Goal: Use online tool/utility: Utilize a website feature to perform a specific function

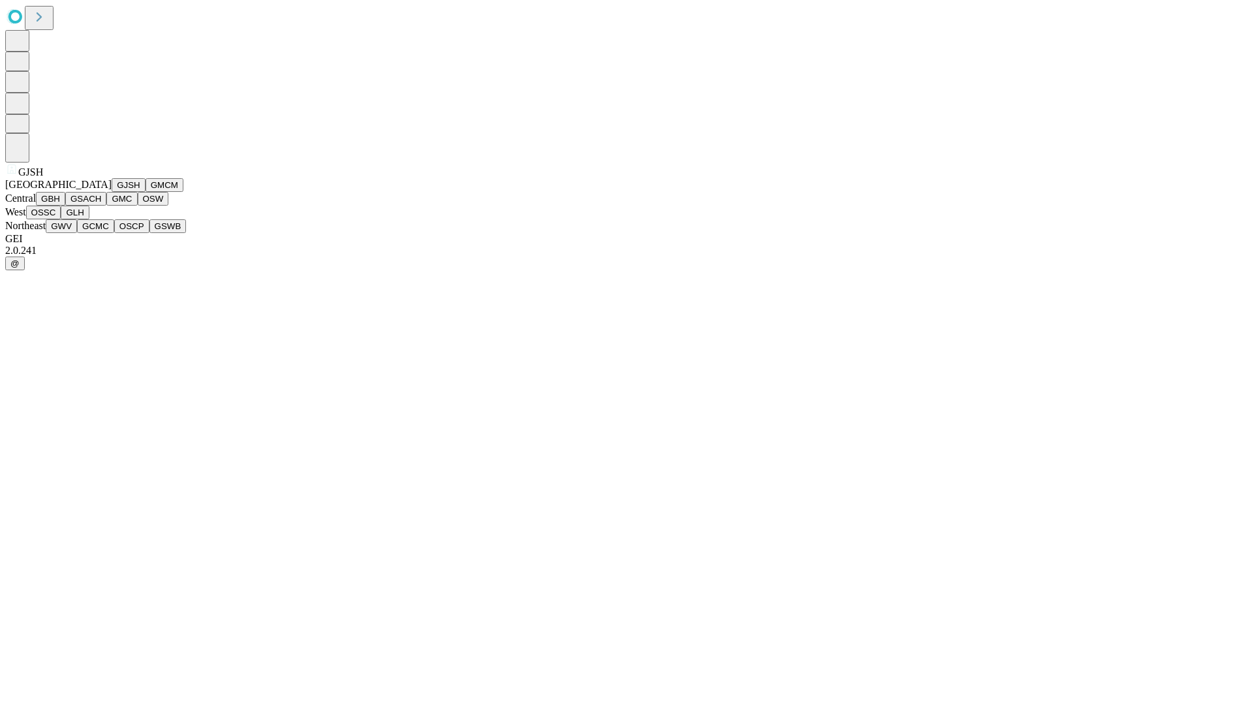
click at [112, 192] on button "GJSH" at bounding box center [129, 185] width 34 height 14
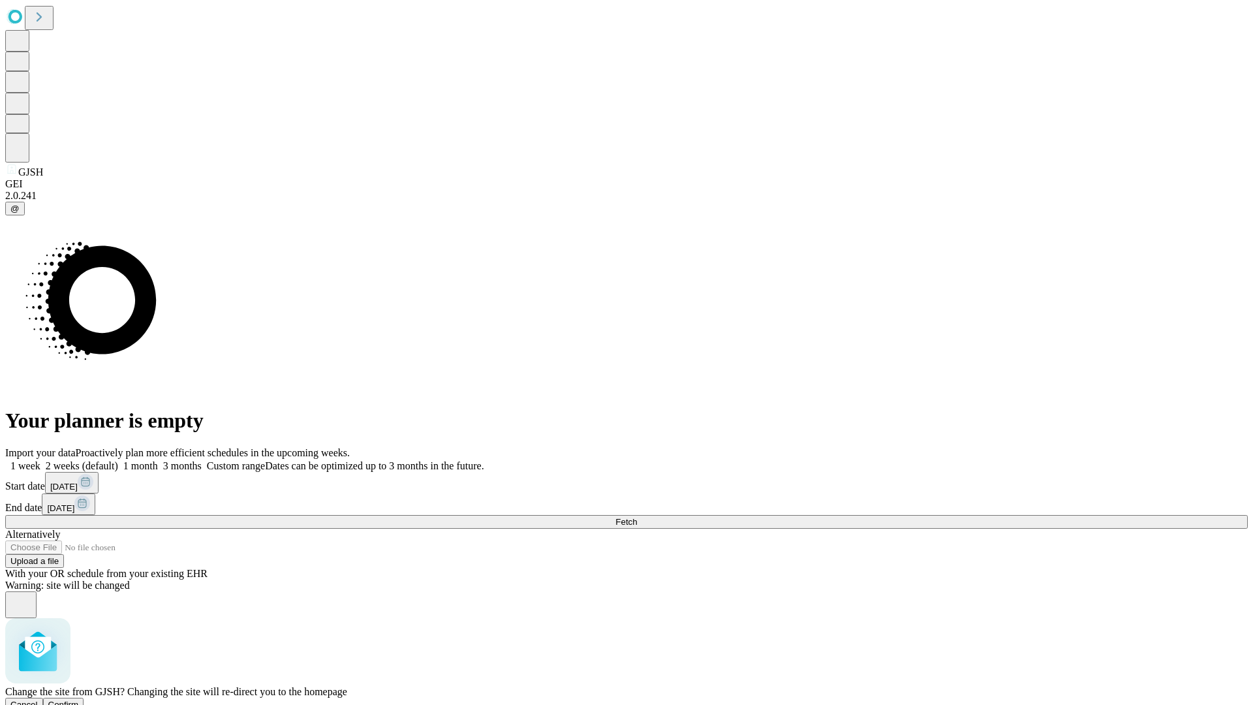
click at [79, 700] on span "Confirm" at bounding box center [63, 705] width 31 height 10
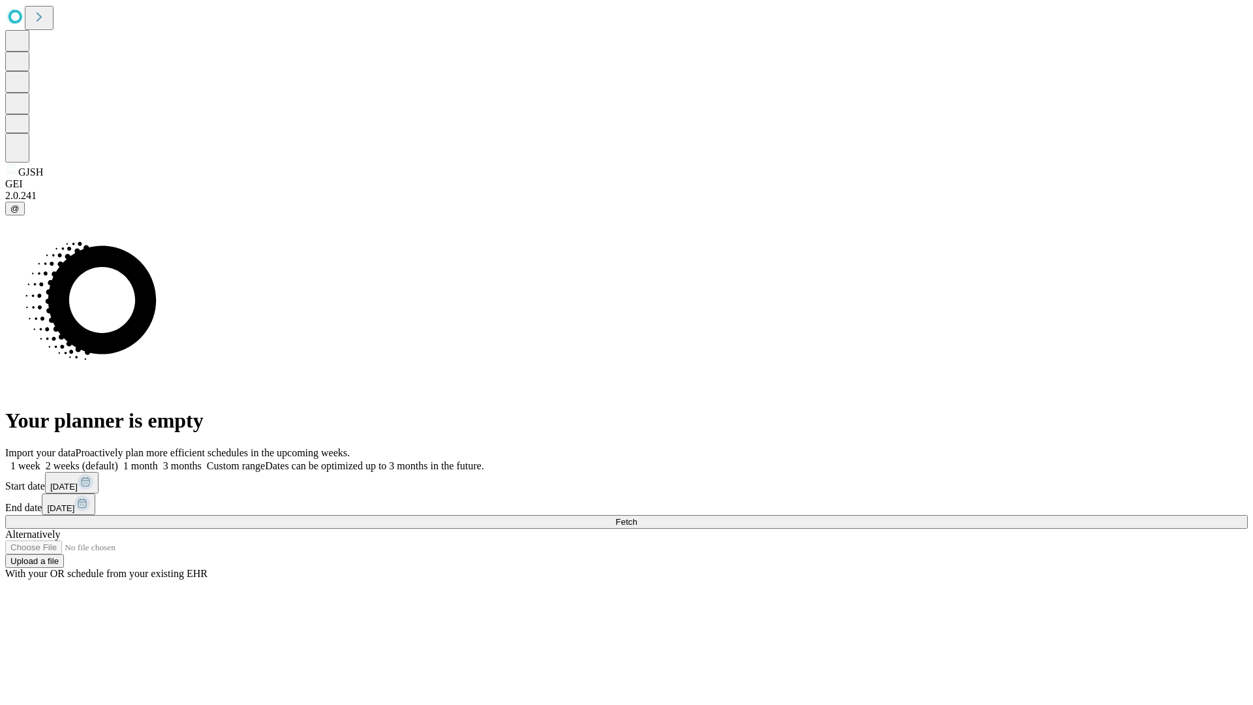
click at [158, 460] on label "1 month" at bounding box center [138, 465] width 40 height 11
click at [637, 517] on span "Fetch" at bounding box center [627, 522] width 22 height 10
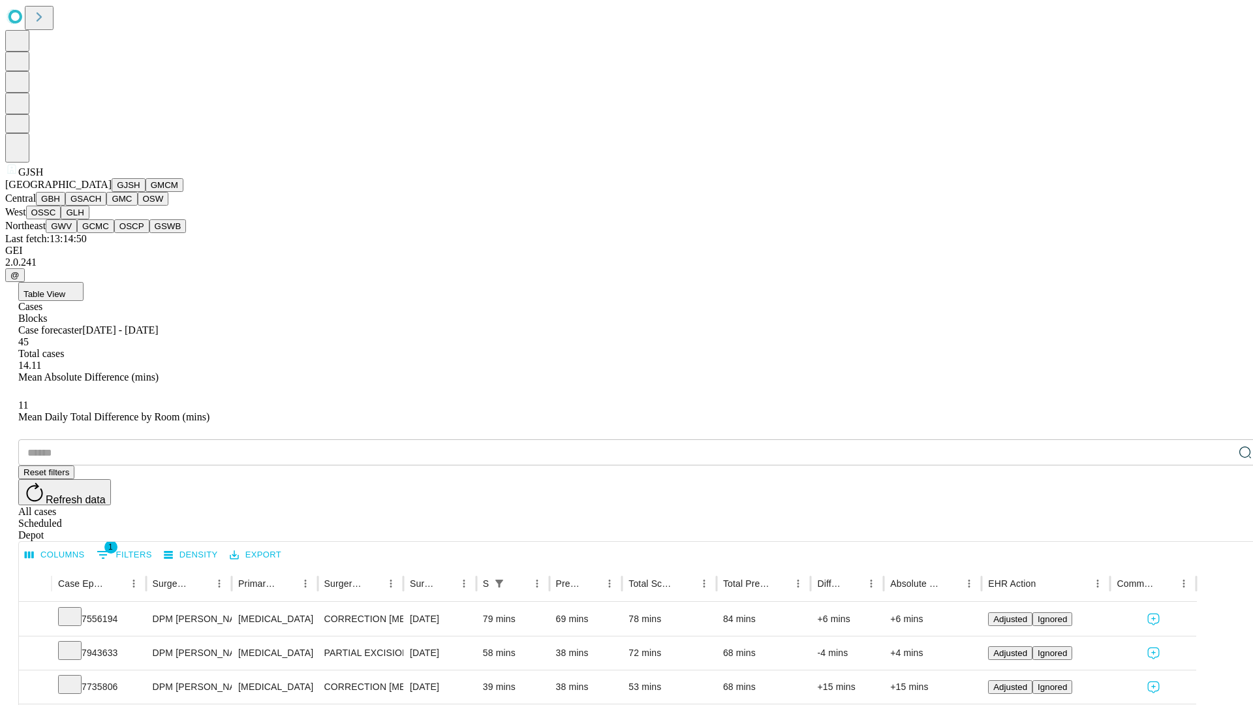
click at [146, 192] on button "GMCM" at bounding box center [165, 185] width 38 height 14
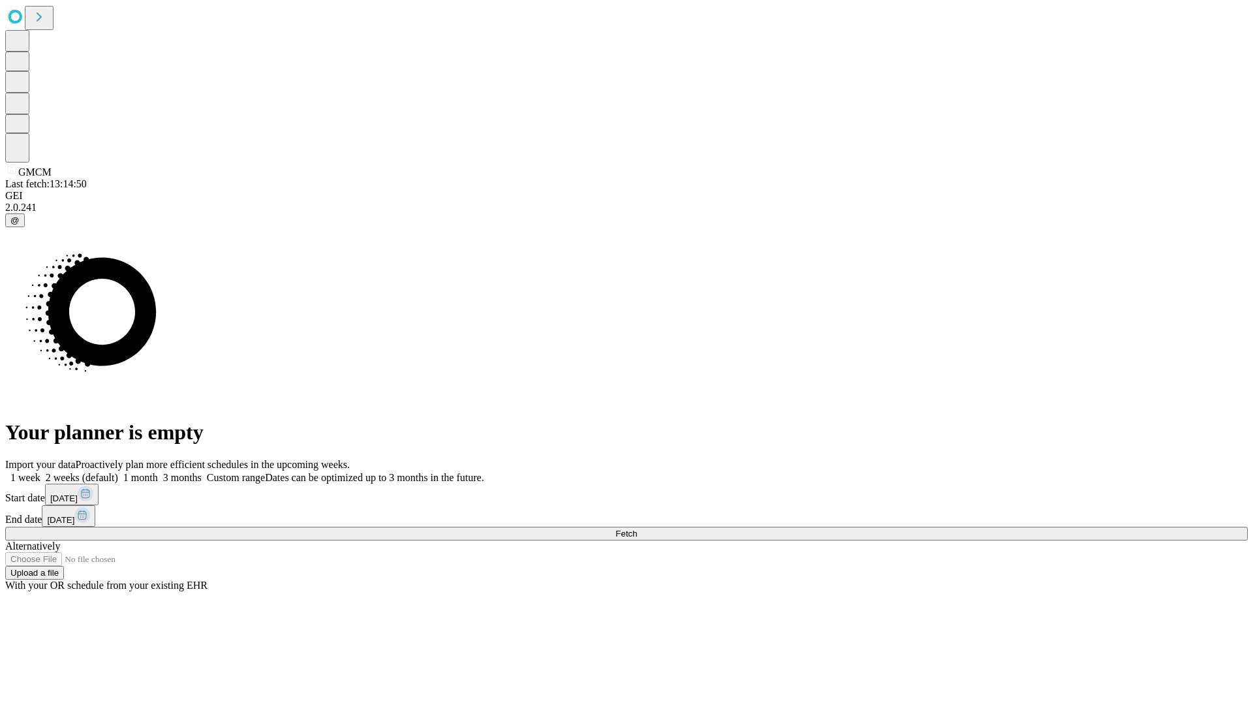
click at [158, 472] on label "1 month" at bounding box center [138, 477] width 40 height 11
click at [637, 529] on span "Fetch" at bounding box center [627, 534] width 22 height 10
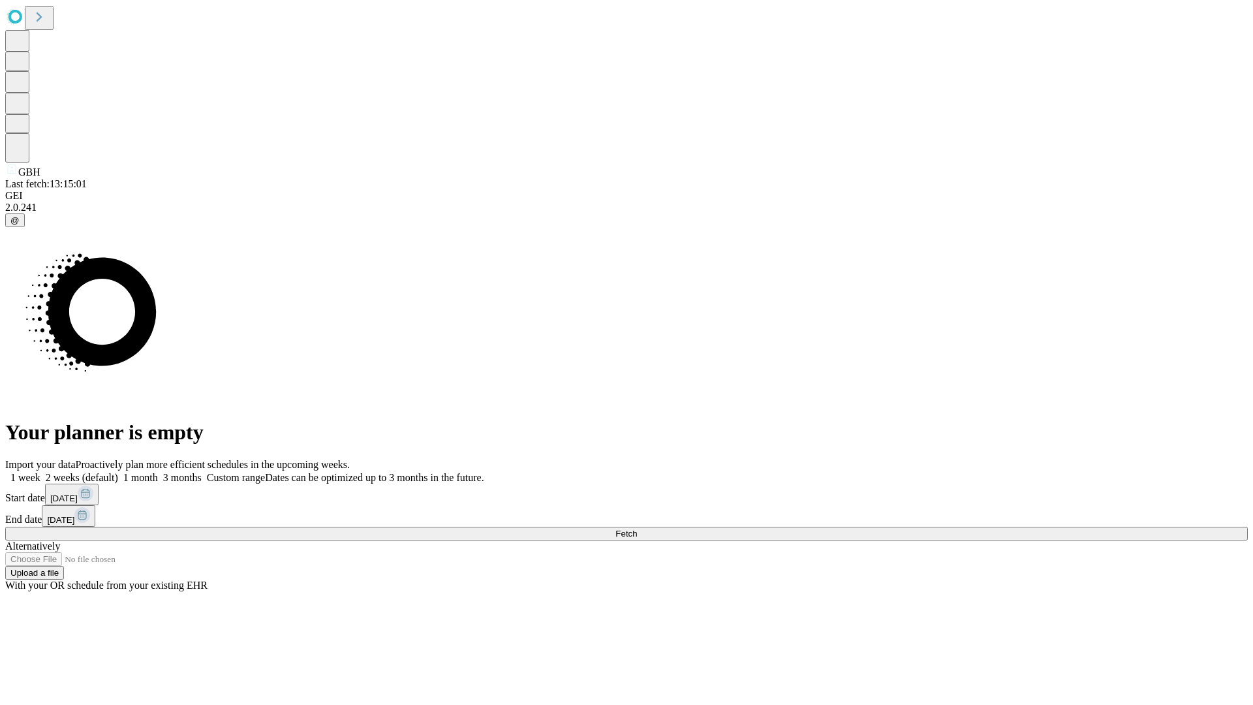
click at [158, 472] on label "1 month" at bounding box center [138, 477] width 40 height 11
click at [637, 529] on span "Fetch" at bounding box center [627, 534] width 22 height 10
click at [158, 472] on label "1 month" at bounding box center [138, 477] width 40 height 11
click at [637, 529] on span "Fetch" at bounding box center [627, 534] width 22 height 10
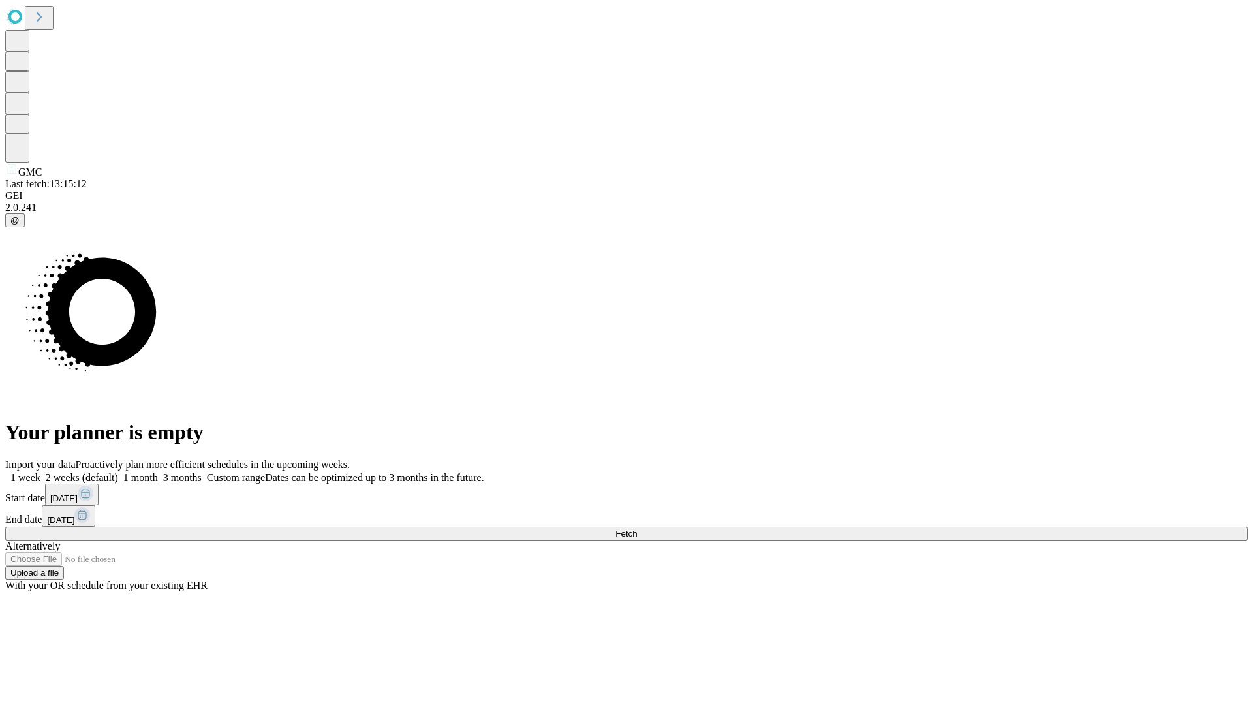
click at [158, 472] on label "1 month" at bounding box center [138, 477] width 40 height 11
click at [637, 529] on span "Fetch" at bounding box center [627, 534] width 22 height 10
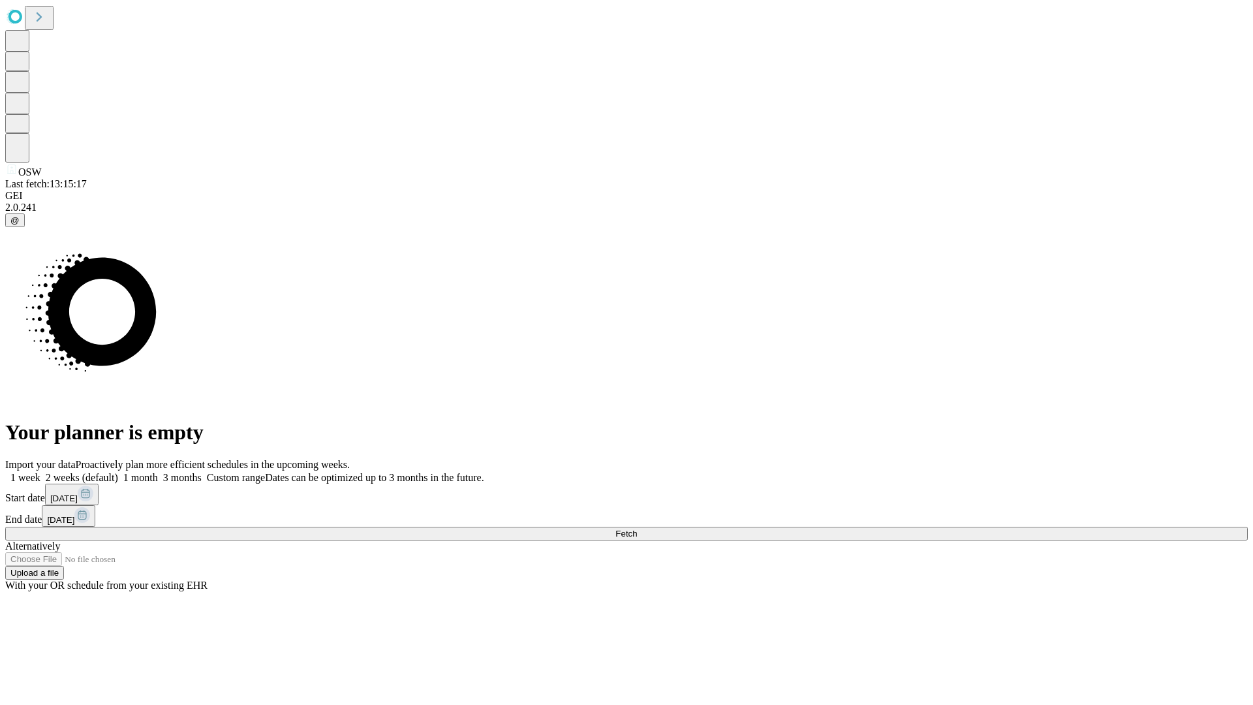
click at [158, 472] on label "1 month" at bounding box center [138, 477] width 40 height 11
click at [637, 529] on span "Fetch" at bounding box center [627, 534] width 22 height 10
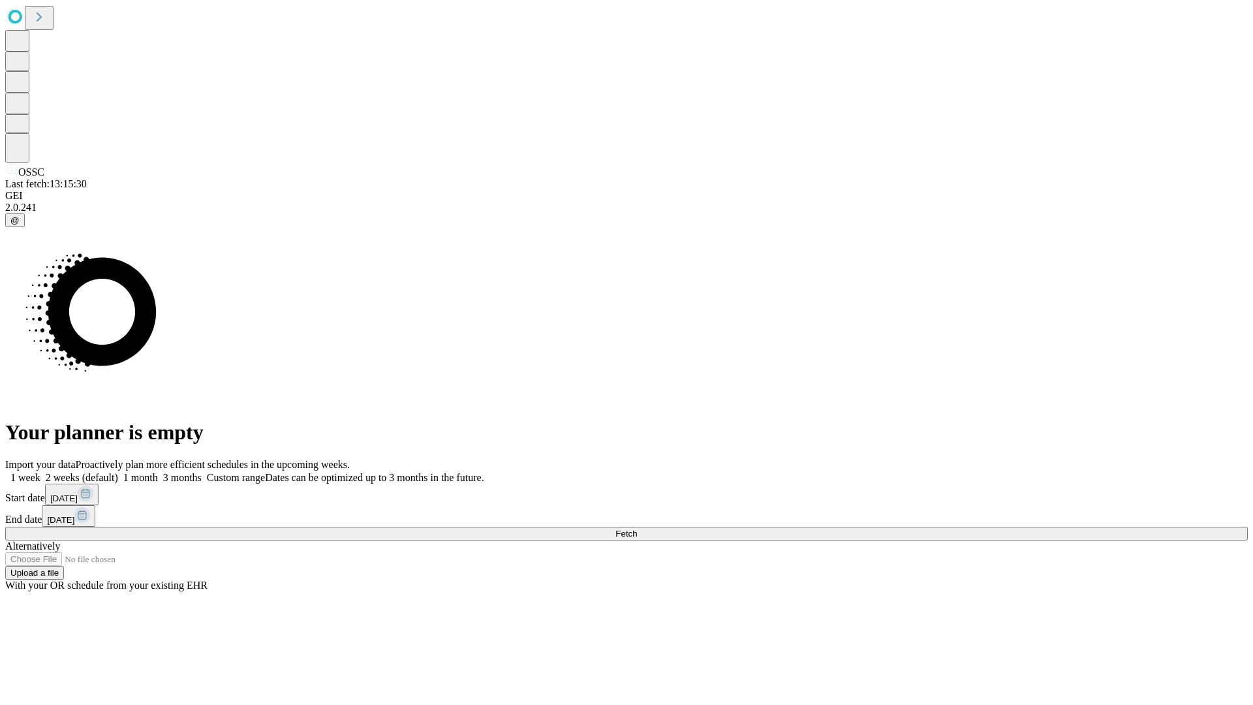
click at [158, 472] on label "1 month" at bounding box center [138, 477] width 40 height 11
click at [637, 529] on span "Fetch" at bounding box center [627, 534] width 22 height 10
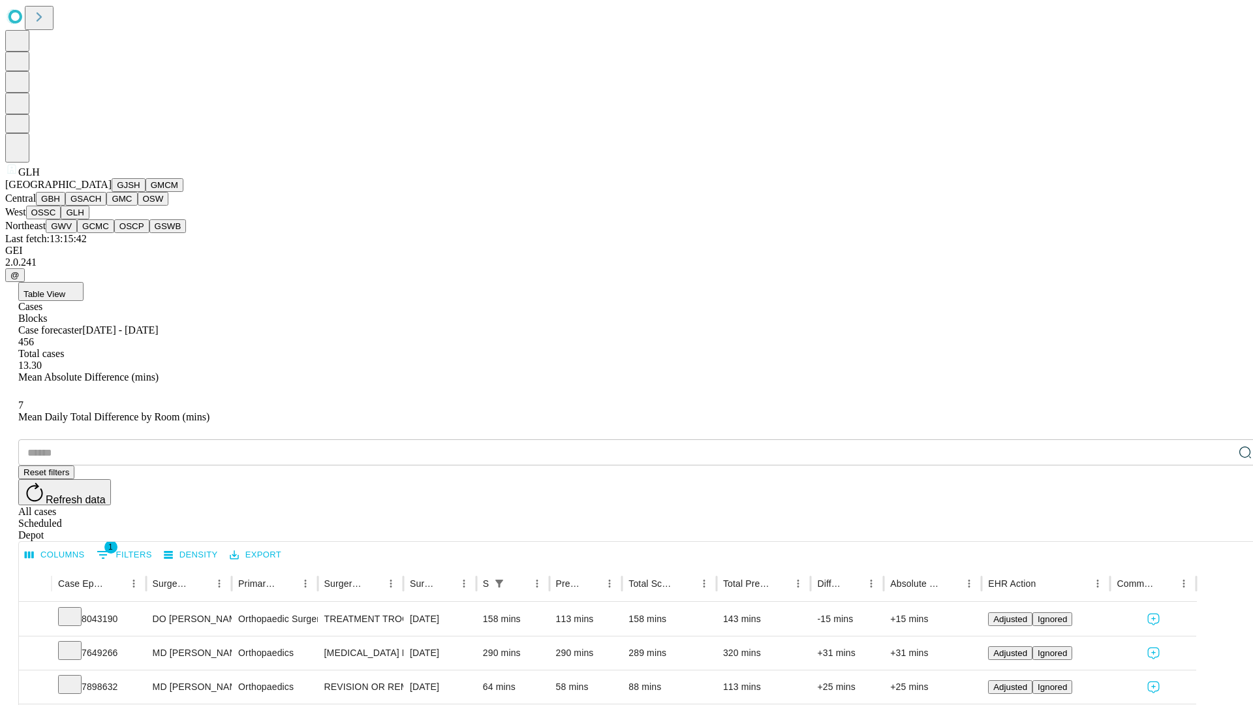
click at [77, 233] on button "GWV" at bounding box center [61, 226] width 31 height 14
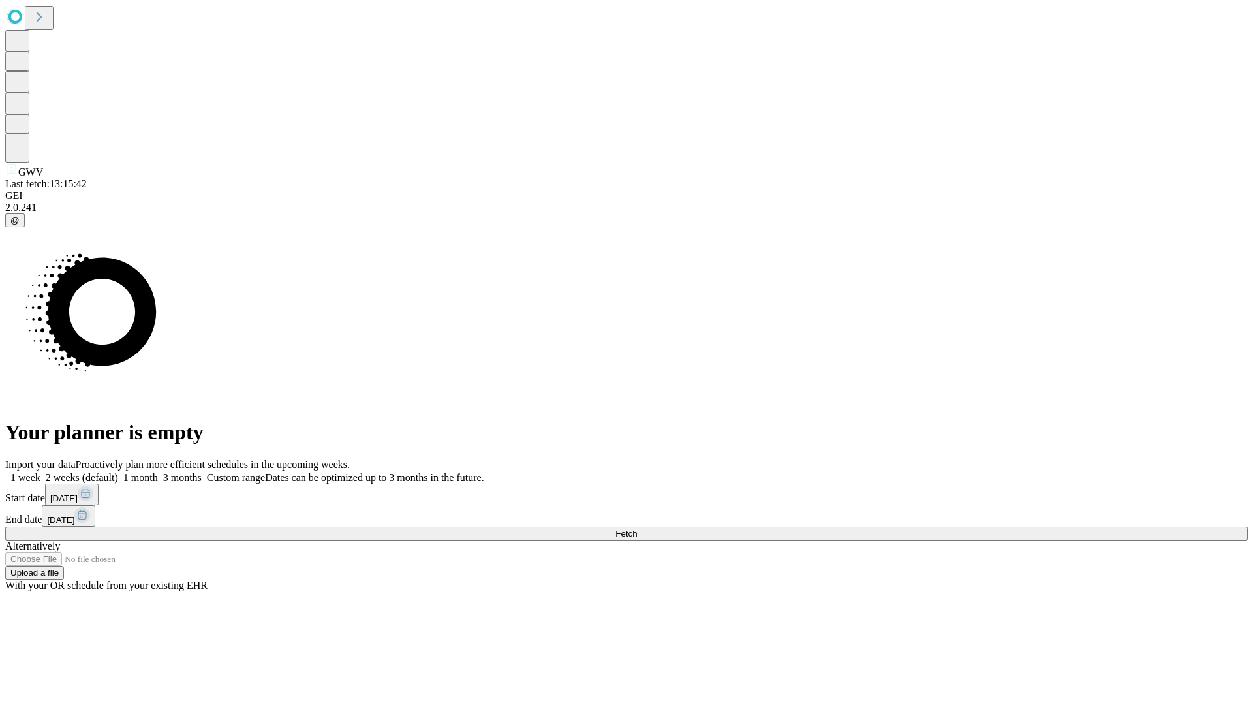
click at [158, 472] on label "1 month" at bounding box center [138, 477] width 40 height 11
click at [637, 529] on span "Fetch" at bounding box center [627, 534] width 22 height 10
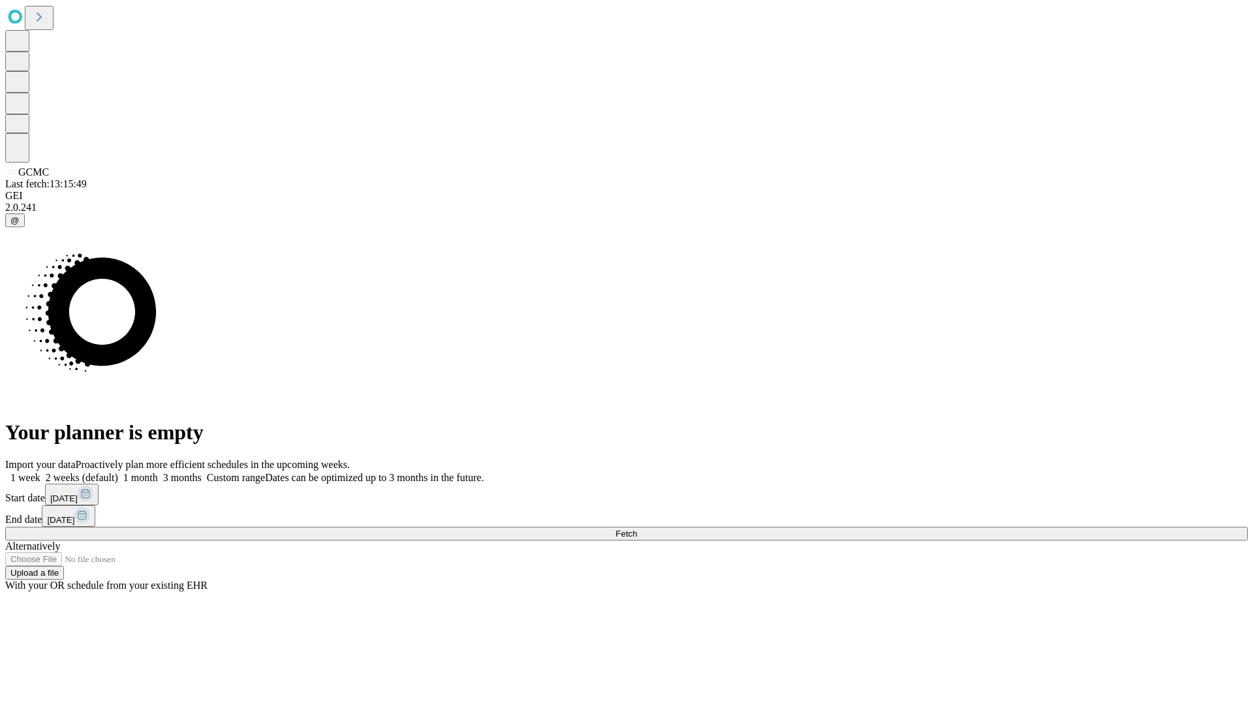
click at [637, 529] on span "Fetch" at bounding box center [627, 534] width 22 height 10
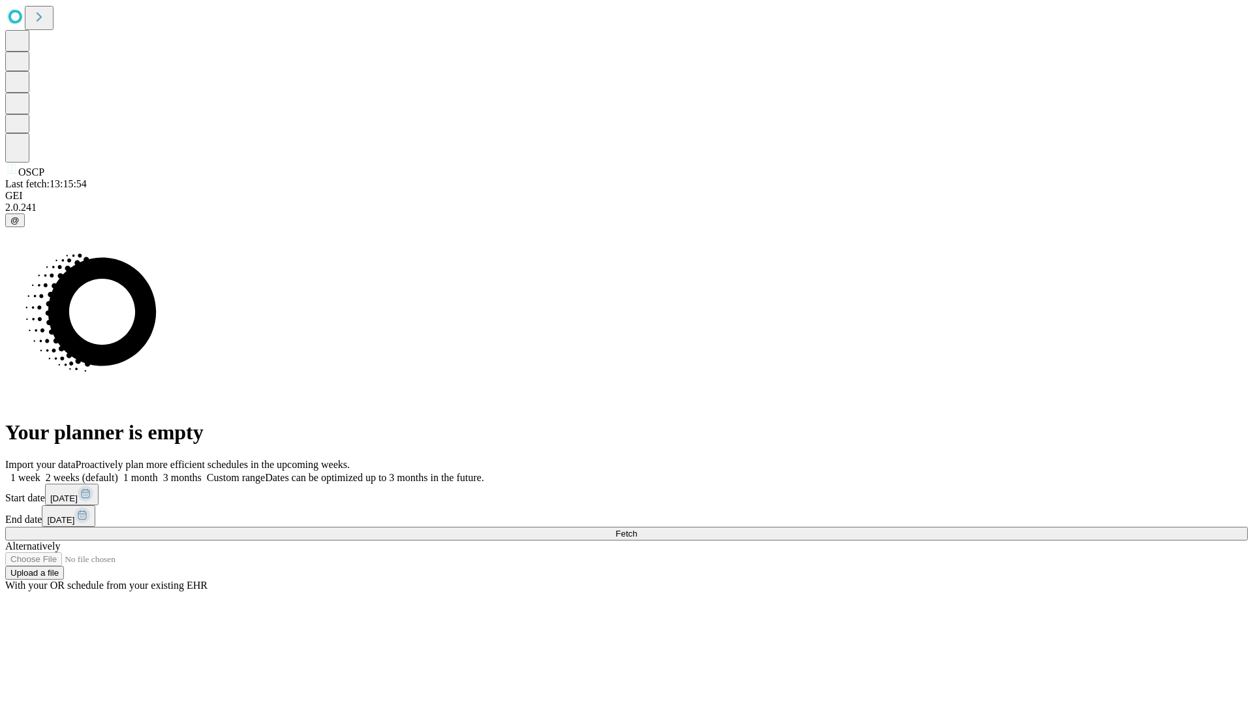
click at [158, 472] on label "1 month" at bounding box center [138, 477] width 40 height 11
click at [637, 529] on span "Fetch" at bounding box center [627, 534] width 22 height 10
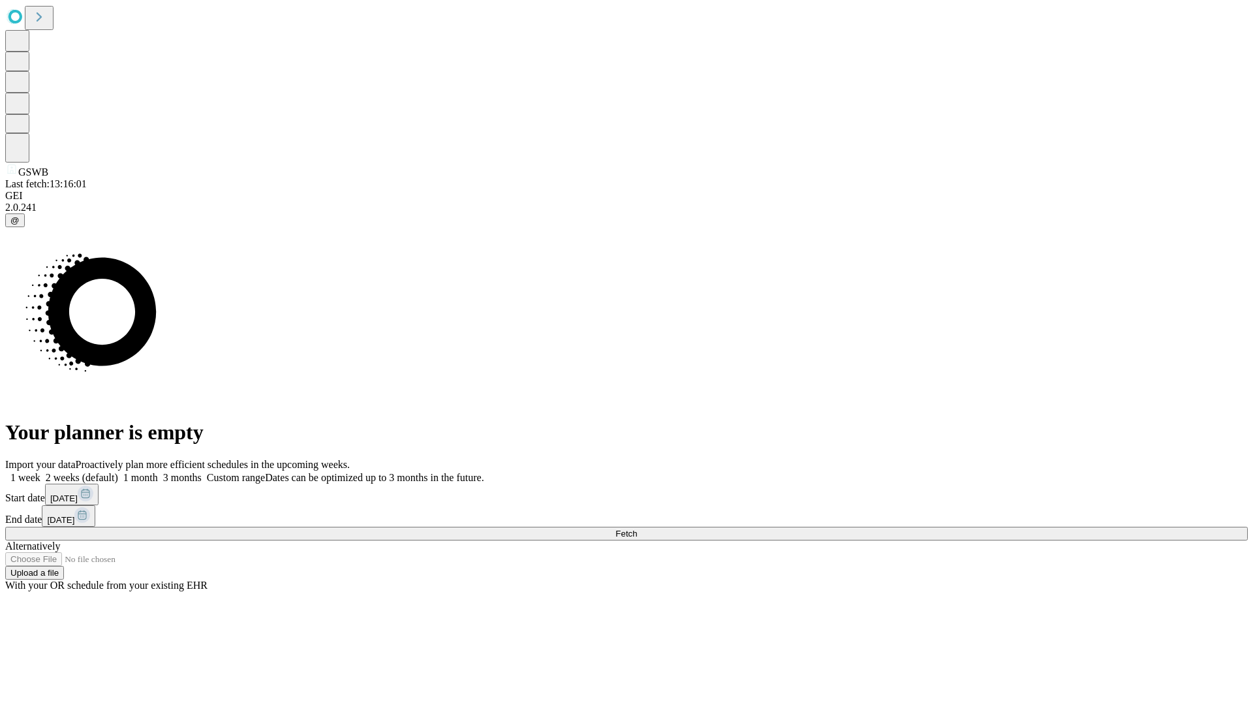
click at [158, 472] on label "1 month" at bounding box center [138, 477] width 40 height 11
click at [637, 529] on span "Fetch" at bounding box center [627, 534] width 22 height 10
